Goal: Information Seeking & Learning: Learn about a topic

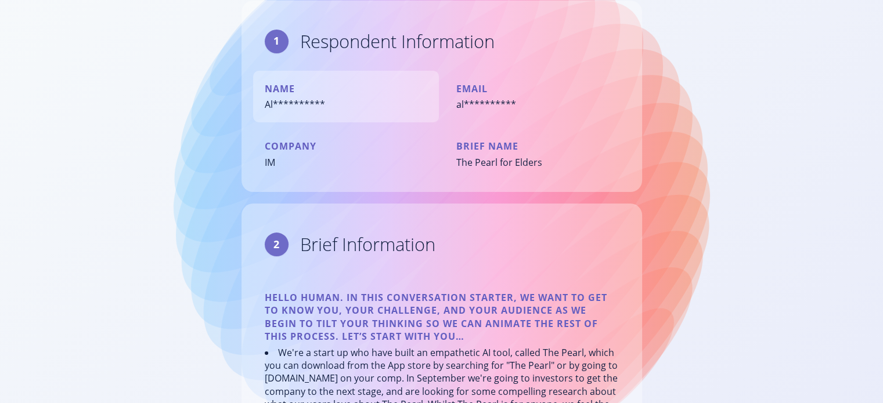
scroll to position [116, 0]
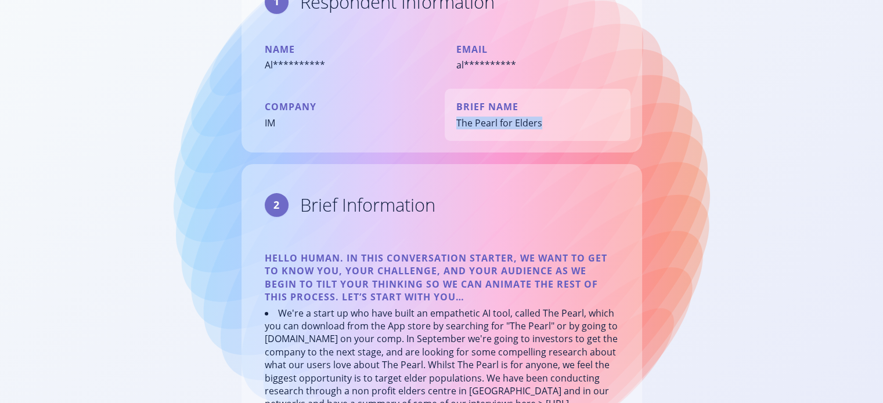
drag, startPoint x: 454, startPoint y: 121, endPoint x: 544, endPoint y: 126, distance: 89.5
click at [544, 126] on div "Brief Name The Pearl for Elders" at bounding box center [538, 115] width 186 height 52
copy div "The Pearl for Elders"
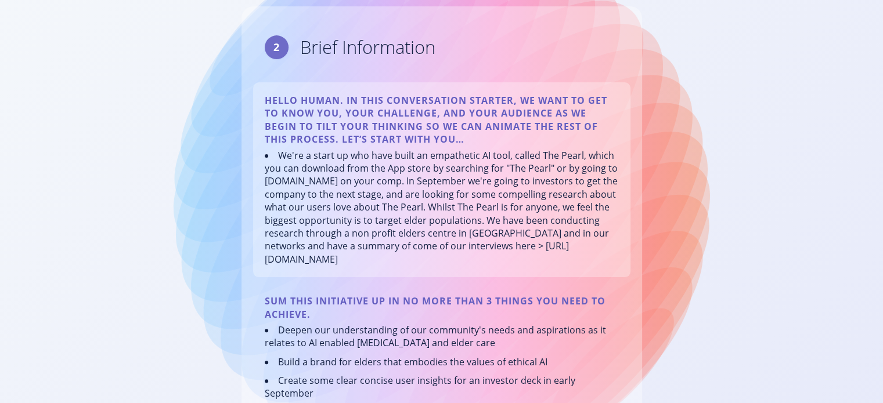
scroll to position [290, 0]
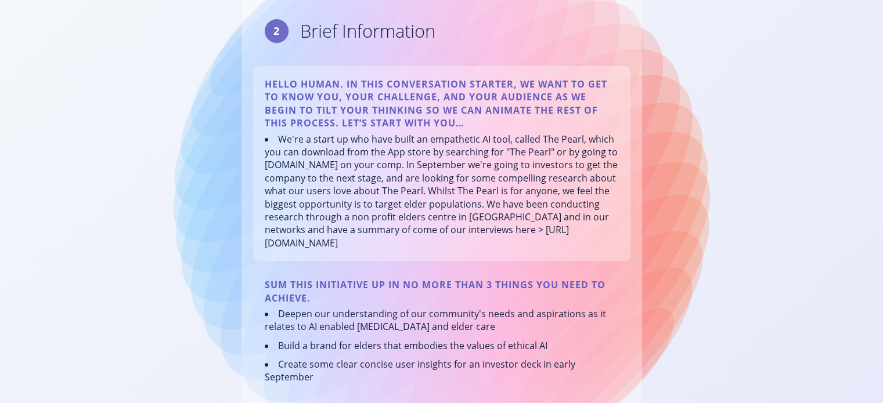
drag, startPoint x: 525, startPoint y: 257, endPoint x: 416, endPoint y: 248, distance: 109.5
click at [416, 248] on li "We're a start up who have built an empathetic AI tool, called The Pearl, which …" at bounding box center [442, 191] width 354 height 117
click at [548, 234] on li "We're a start up who have built an empathetic AI tool, called The Pearl, which …" at bounding box center [442, 191] width 354 height 117
drag, startPoint x: 264, startPoint y: 244, endPoint x: 531, endPoint y: 254, distance: 267.2
click at [533, 255] on div "Hello Human. In this conversation starter, we want to get to know you, your cha…" at bounding box center [441, 163] width 377 height 195
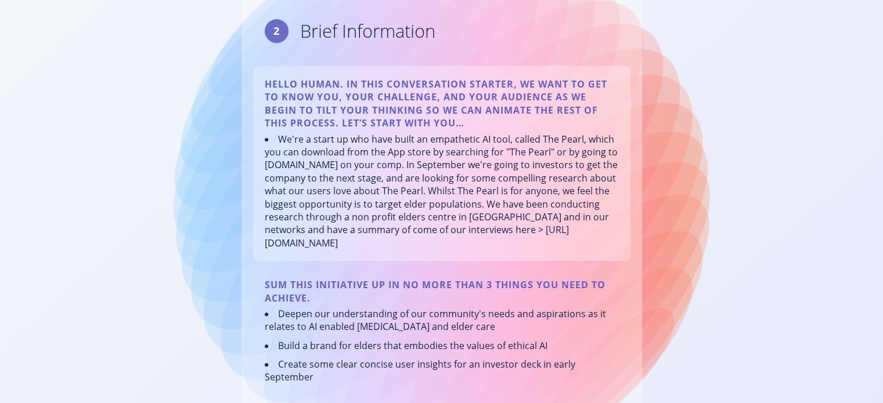
copy li "[URL][DOMAIN_NAME]"
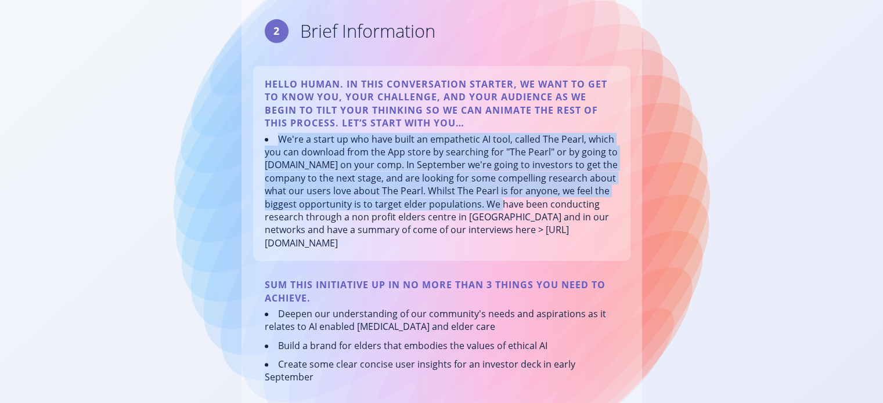
drag, startPoint x: 277, startPoint y: 138, endPoint x: 483, endPoint y: 204, distance: 216.2
click at [483, 204] on li "We're a start up who have built an empathetic AI tool, called The Pearl, which …" at bounding box center [442, 191] width 354 height 117
copy li "We're a start up who have built an empathetic AI tool, called The Pearl, which …"
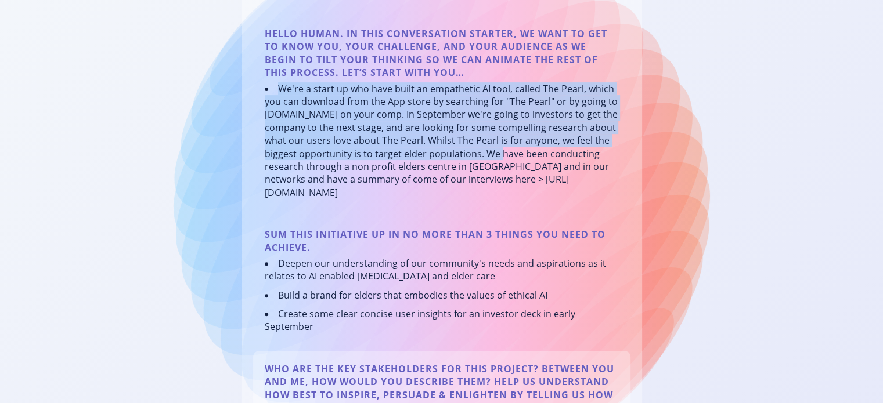
scroll to position [464, 0]
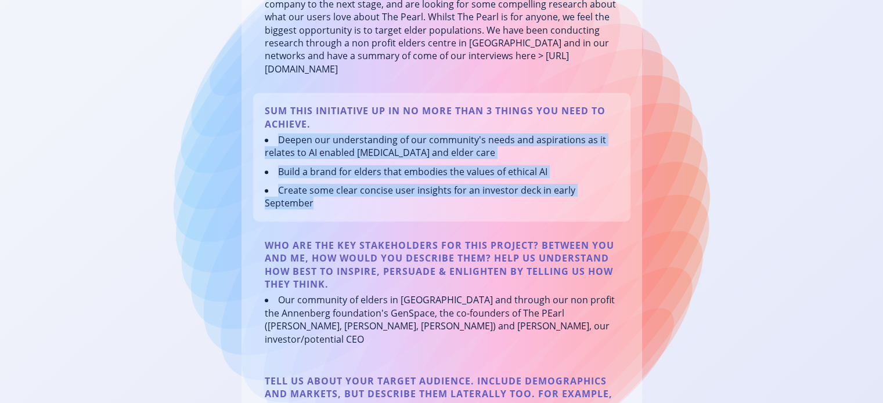
drag, startPoint x: 321, startPoint y: 215, endPoint x: 276, endPoint y: 158, distance: 72.7
click at [276, 158] on ul "Deepen our understanding of our community's needs and aspirations as it relates…" at bounding box center [442, 172] width 354 height 77
copy ul "Deepen our understanding of our community's needs and aspirations as it relates…"
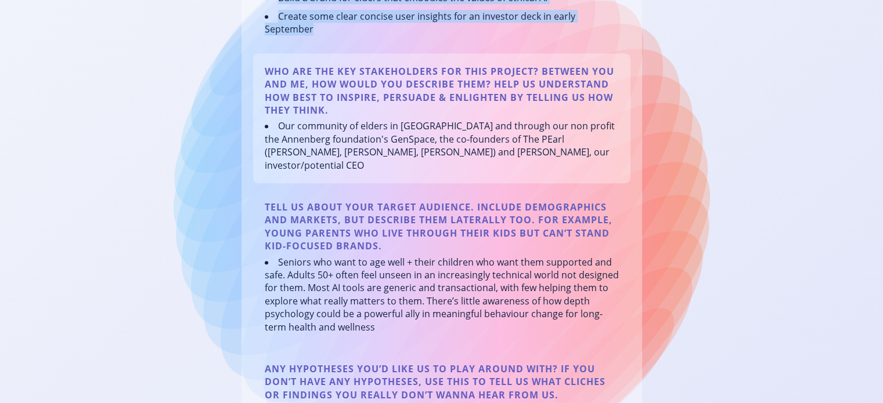
scroll to position [755, 0]
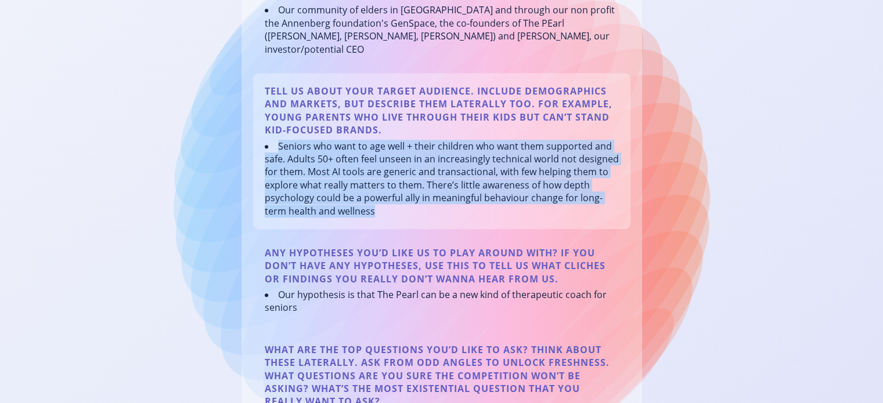
drag, startPoint x: 277, startPoint y: 146, endPoint x: 383, endPoint y: 211, distance: 123.7
click at [383, 211] on li "Seniors who want to age well + their children who want them supported and safe.…" at bounding box center [442, 179] width 354 height 78
copy li "Seniors who want to age well + their children who want them supported and safe.…"
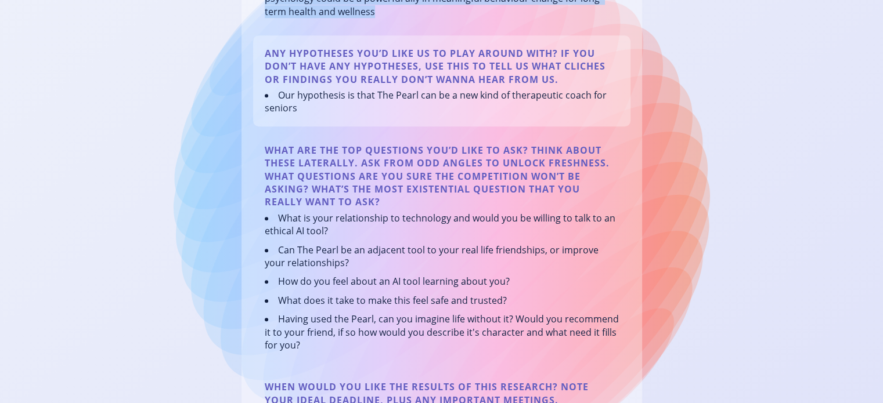
scroll to position [987, 0]
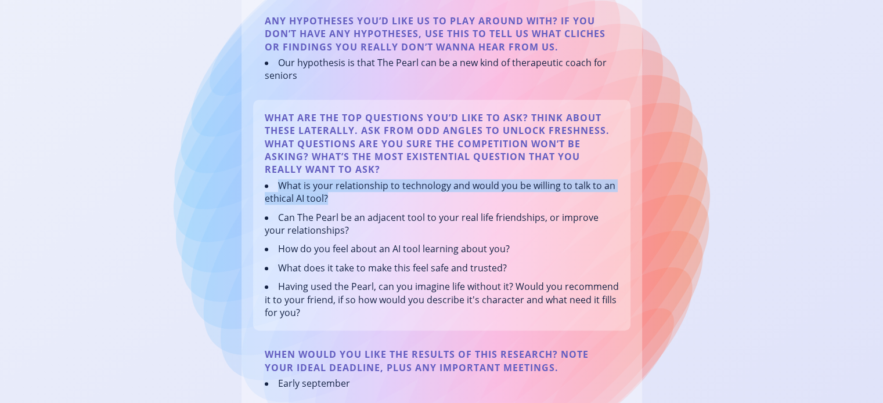
drag, startPoint x: 344, startPoint y: 200, endPoint x: 280, endPoint y: 186, distance: 64.7
click at [280, 186] on li "What is your relationship to technology and would you be willing to talk to an …" at bounding box center [442, 192] width 354 height 26
copy li "What is your relationship to technology and would you be willing to talk to an …"
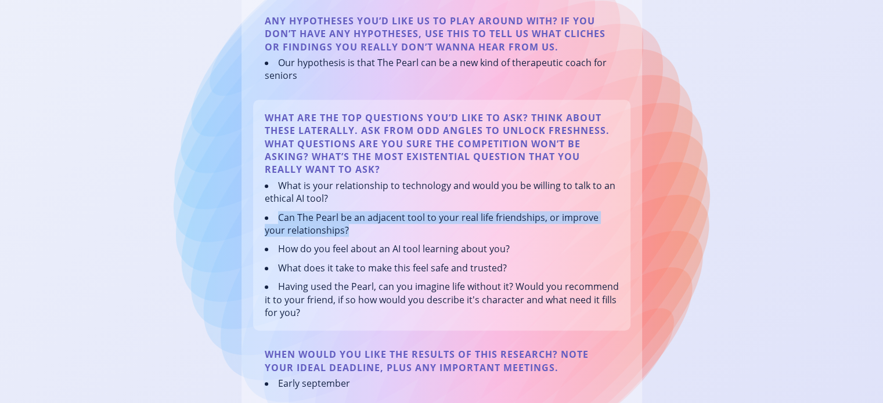
drag, startPoint x: 329, startPoint y: 228, endPoint x: 269, endPoint y: 218, distance: 60.6
click at [269, 218] on li "Can The Pearl be an adjacent tool to your real life friendships, or improve you…" at bounding box center [442, 224] width 354 height 26
copy li "Can The Pearl be an adjacent tool to your real life friendships, or improve you…"
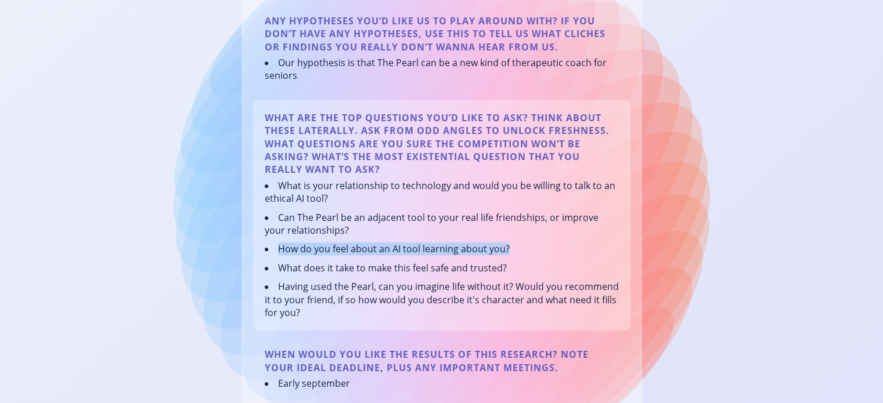
drag, startPoint x: 509, startPoint y: 250, endPoint x: 277, endPoint y: 246, distance: 231.6
click at [277, 246] on li "How do you feel about an AI tool learning about you?" at bounding box center [442, 249] width 354 height 13
copy li "How do you feel about an AI tool learning about you?"
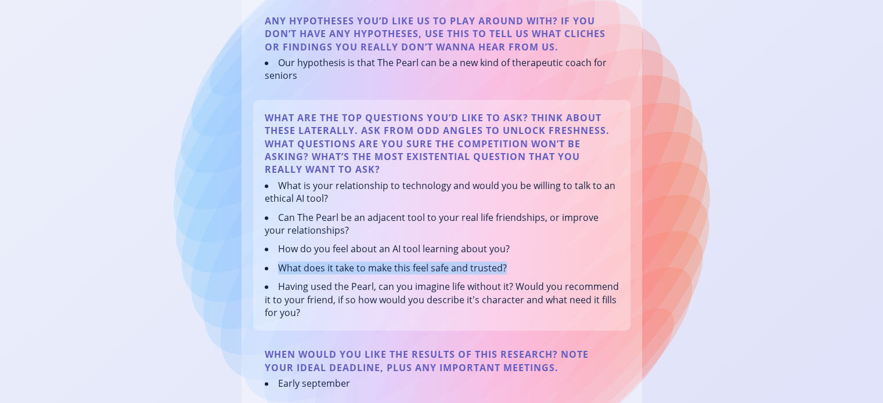
drag, startPoint x: 518, startPoint y: 269, endPoint x: 276, endPoint y: 266, distance: 241.5
click at [276, 266] on li "What does it take to make this feel safe and trusted?" at bounding box center [442, 268] width 354 height 13
copy li "What does it take to make this feel safe and trusted?"
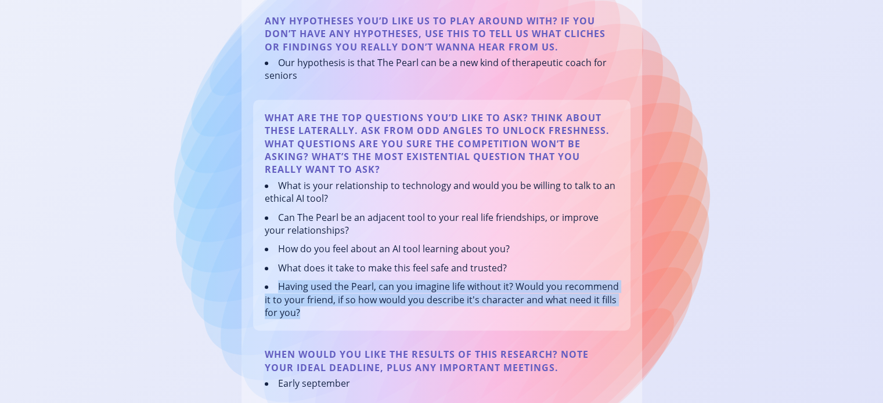
drag, startPoint x: 315, startPoint y: 311, endPoint x: 279, endPoint y: 288, distance: 42.5
click at [279, 288] on li "Having used the Pearl, can you imagine life without it? Would you recommend it …" at bounding box center [442, 299] width 354 height 39
copy li "Having used the Pearl, can you imagine life without it? Would you recommend it …"
